Goal: Navigation & Orientation: Find specific page/section

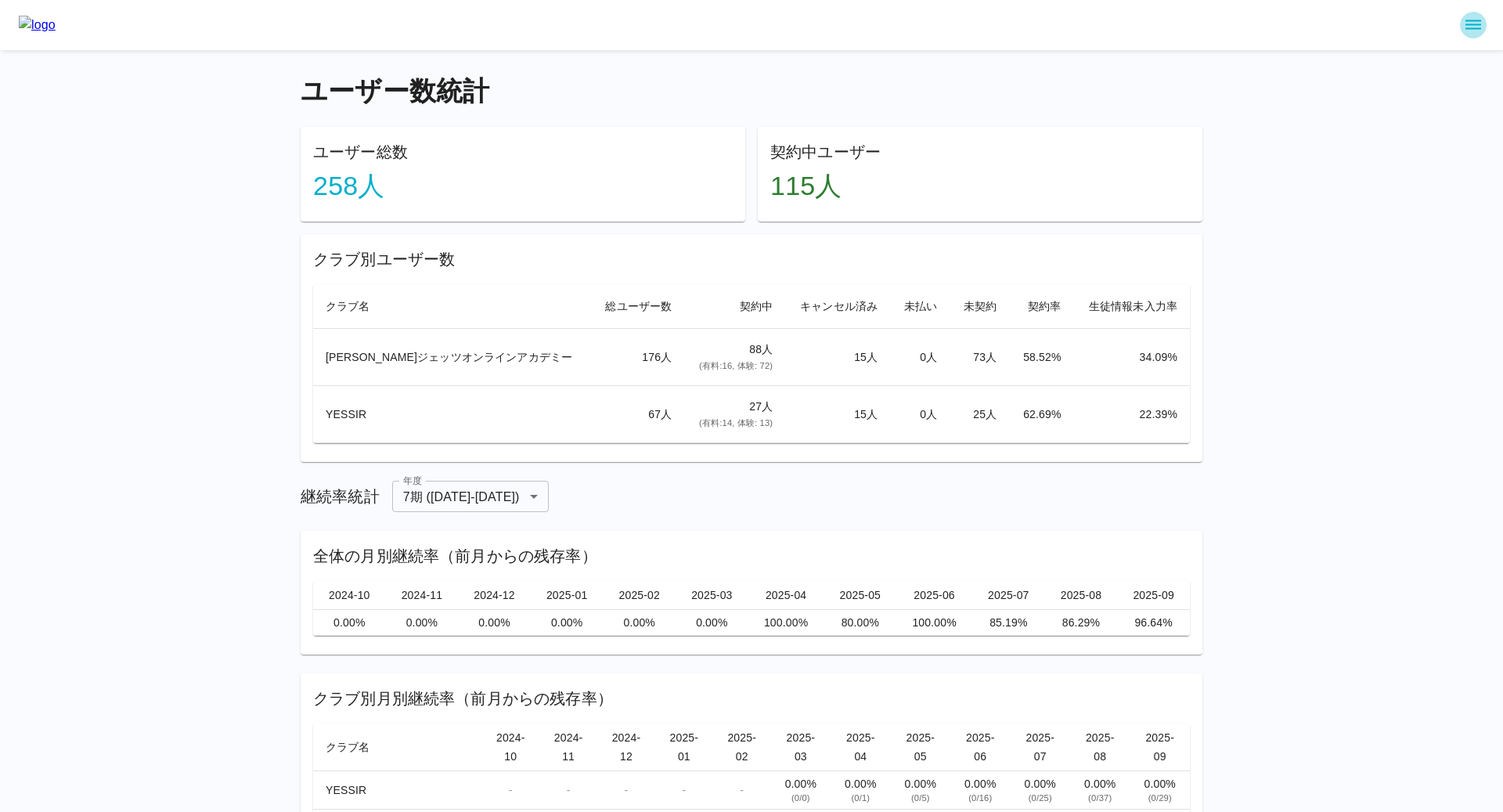
click at [1467, 24] on icon "sidemenu" at bounding box center [1473, 25] width 19 height 19
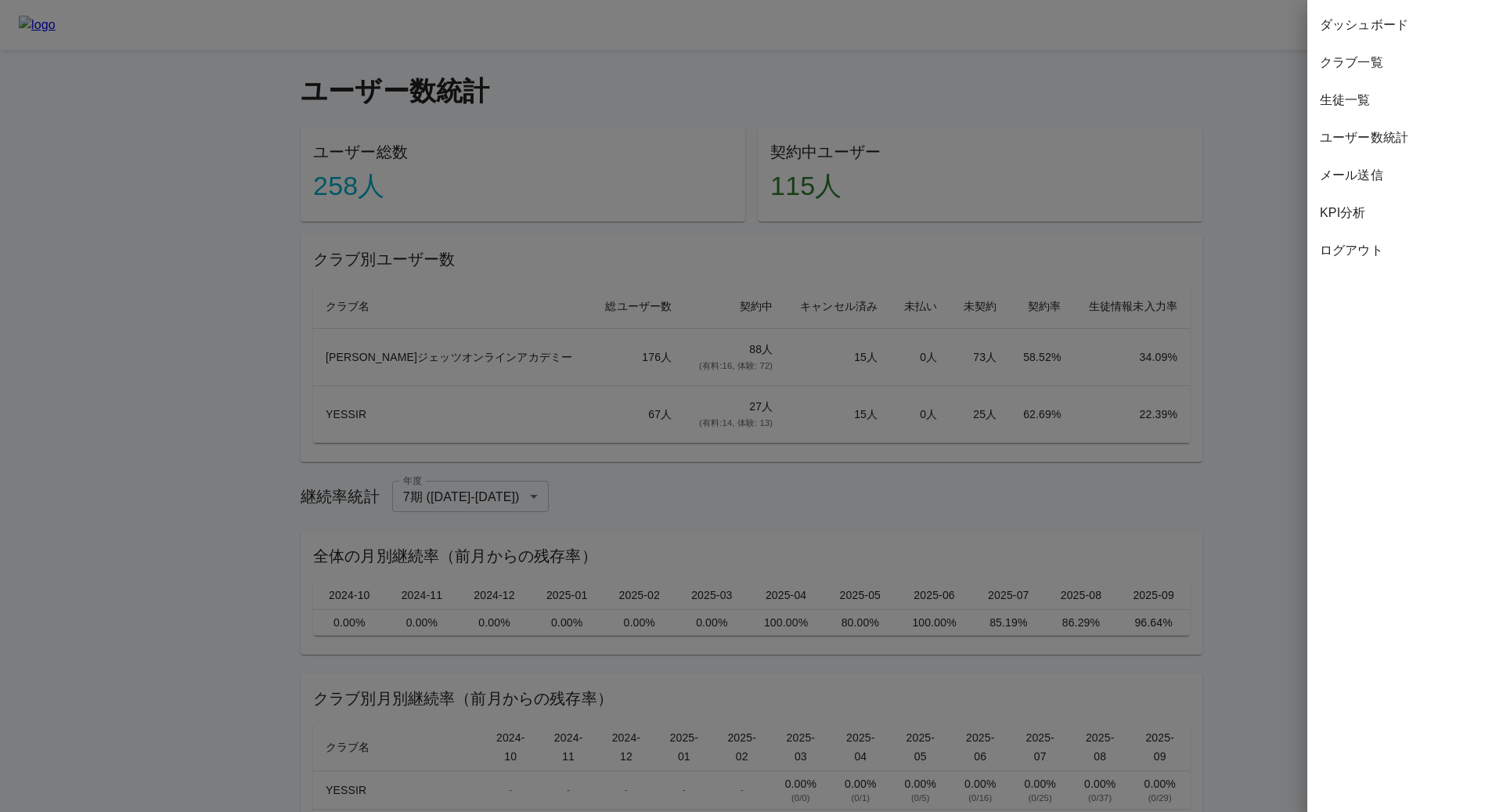
click at [1361, 113] on div "生徒一覧" at bounding box center [1405, 100] width 196 height 38
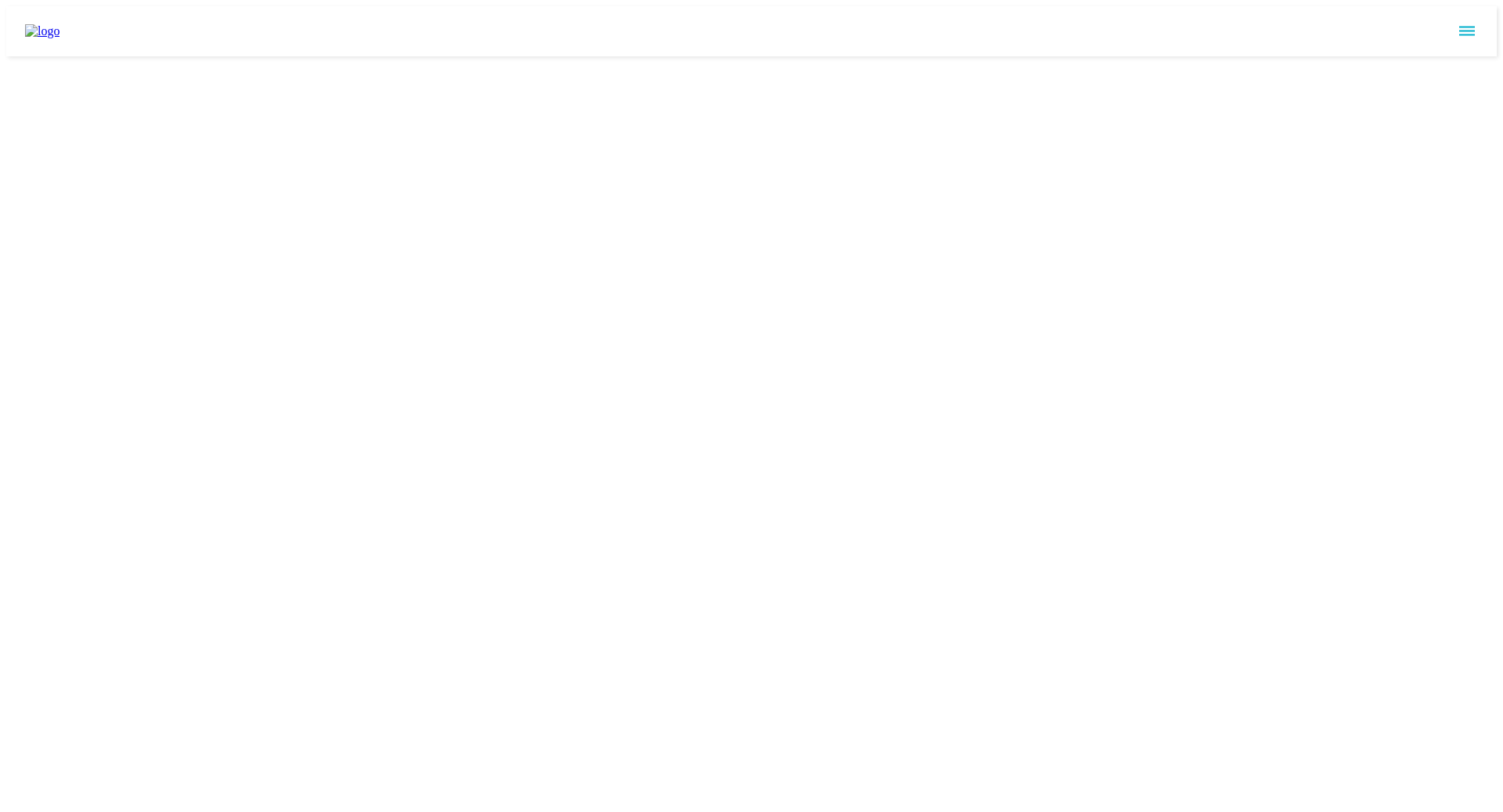
click at [1468, 28] on icon "sidemenu" at bounding box center [1467, 30] width 16 height 9
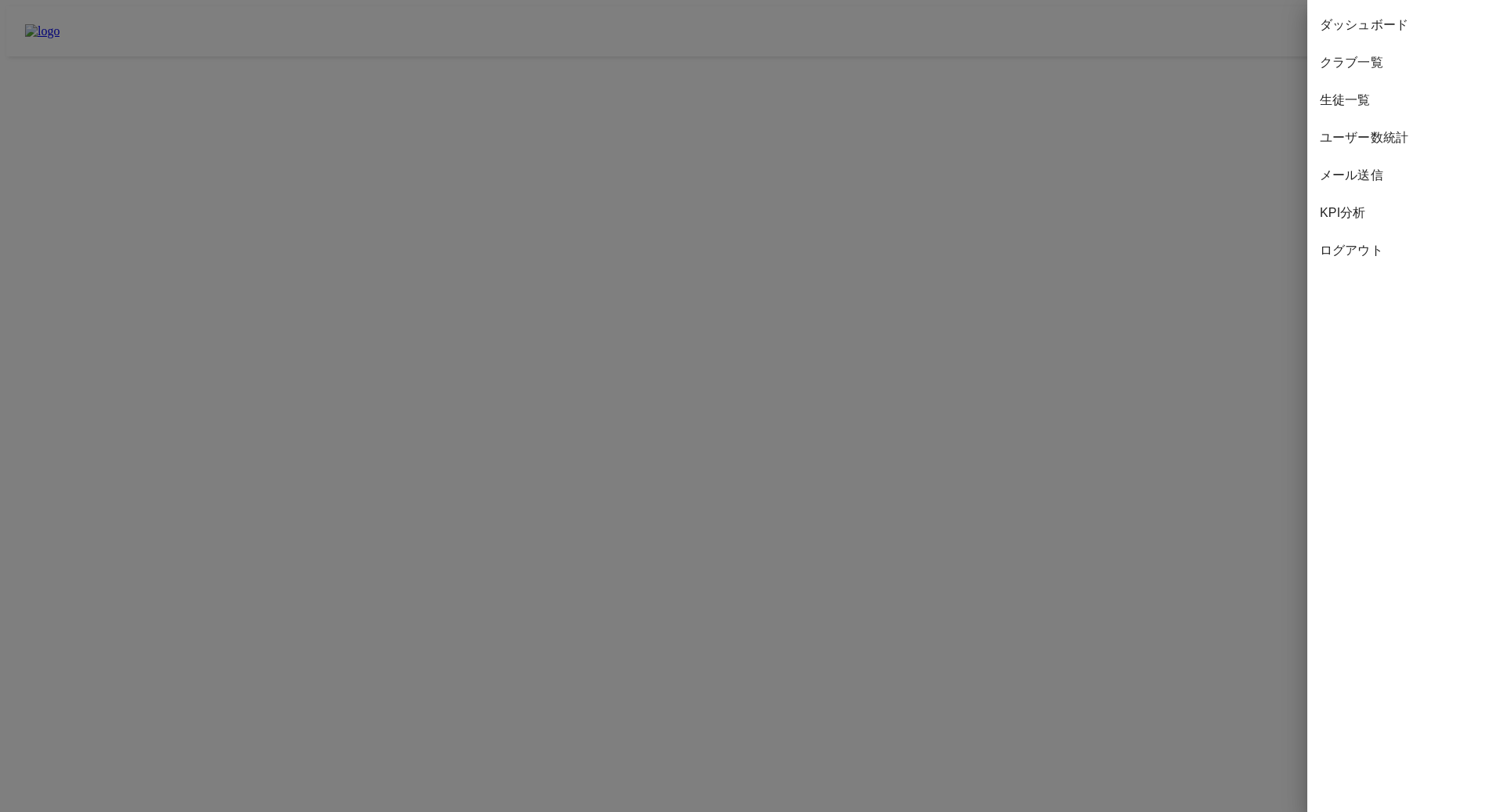
click at [1412, 130] on span "ユーザー数統計" at bounding box center [1405, 137] width 170 height 19
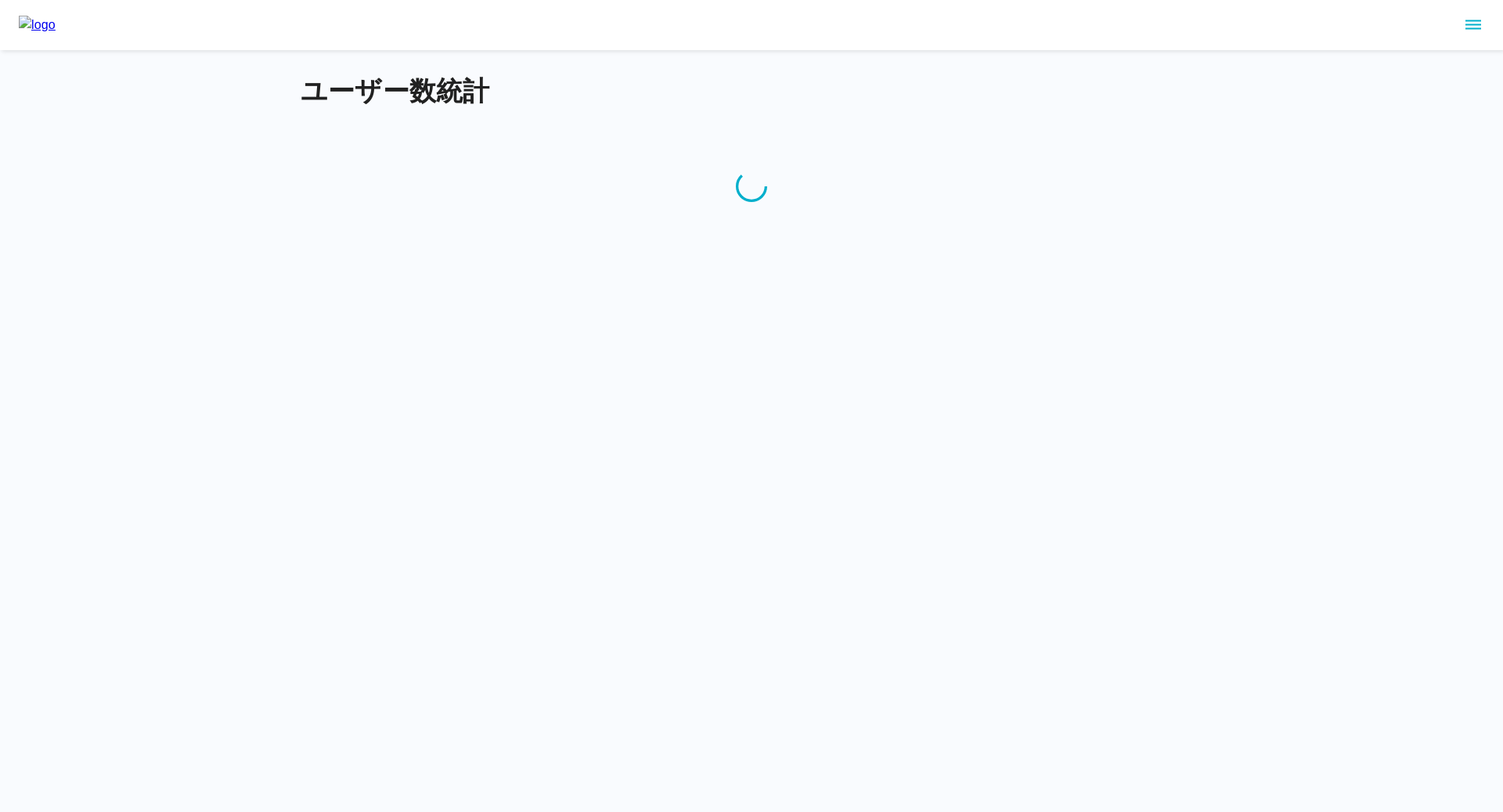
click at [1474, 27] on icon "sidemenu" at bounding box center [1473, 25] width 19 height 19
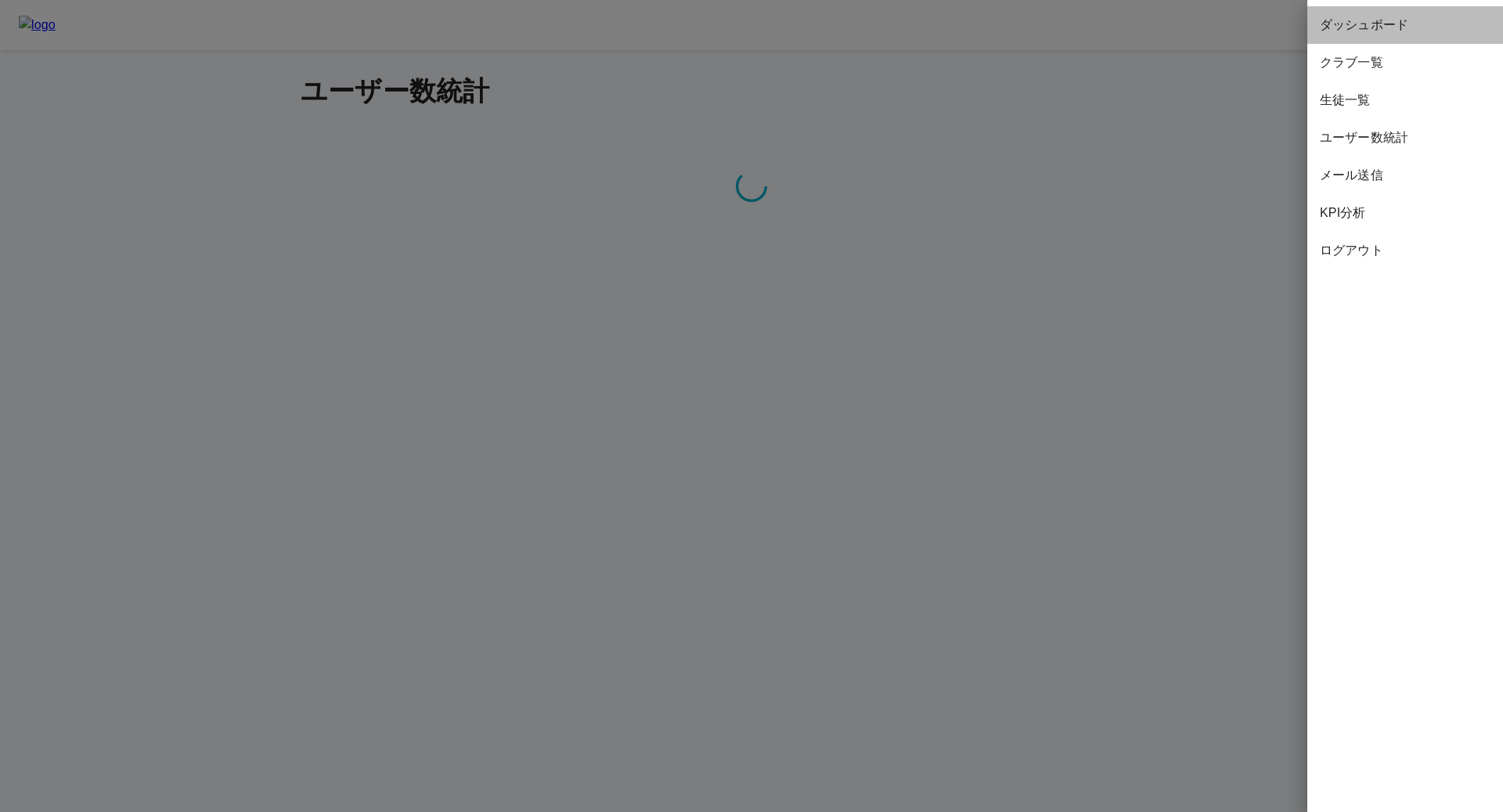
click at [1392, 40] on div "ダッシュボード" at bounding box center [1405, 26] width 196 height 38
